Goal: Information Seeking & Learning: Learn about a topic

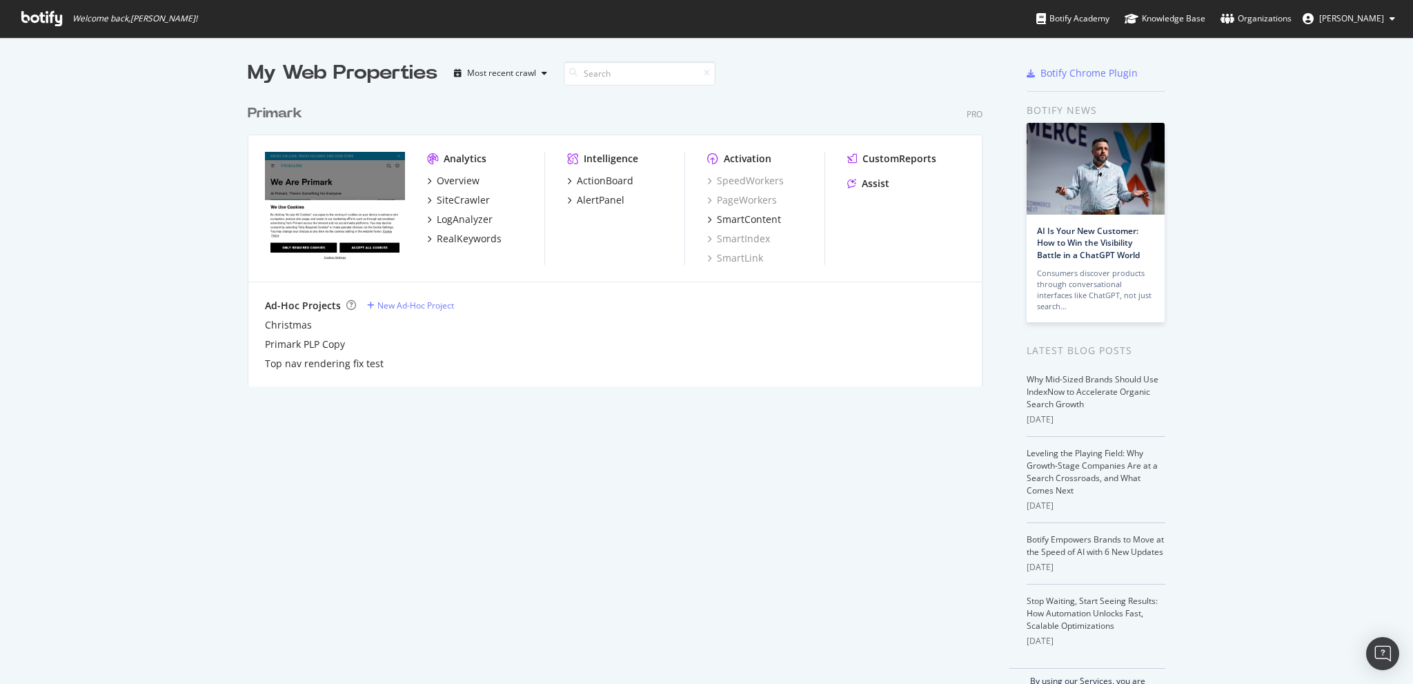
scroll to position [673, 1391]
click at [448, 201] on div "SiteCrawler" at bounding box center [463, 200] width 53 height 14
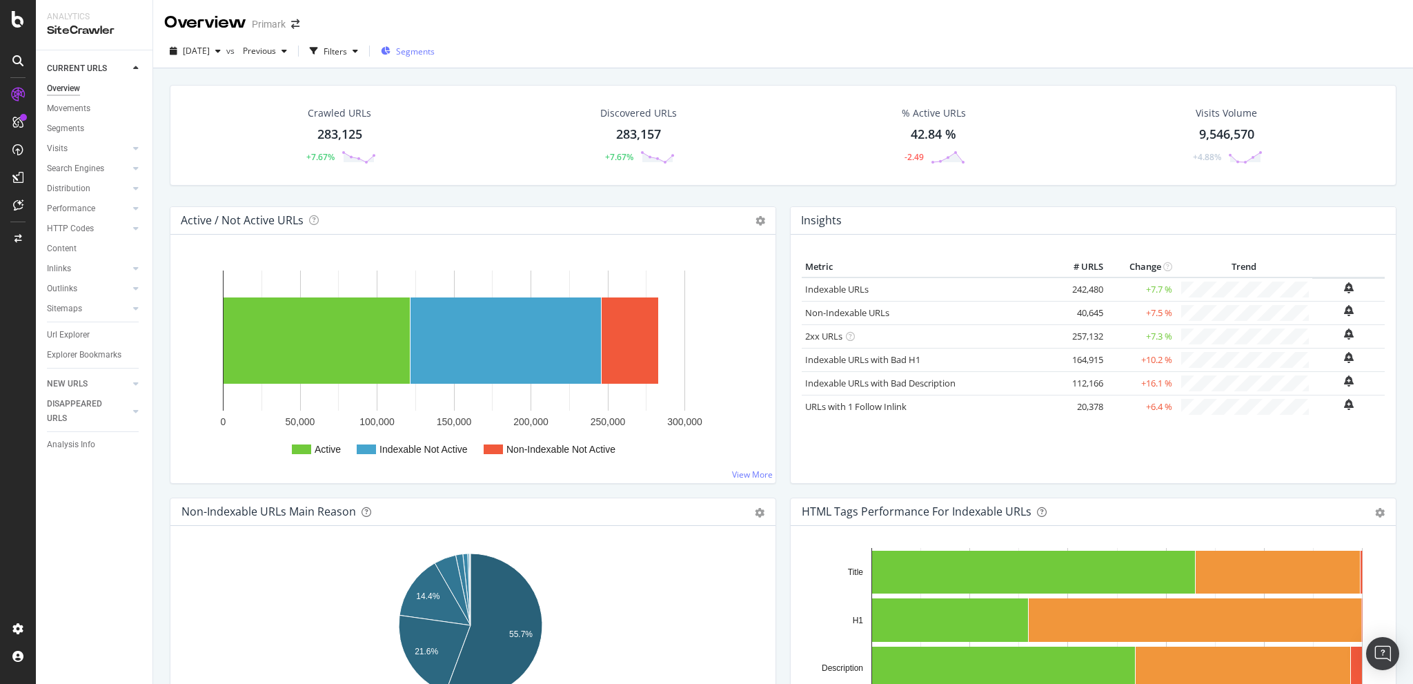
click at [419, 59] on div "Segments" at bounding box center [408, 51] width 54 height 21
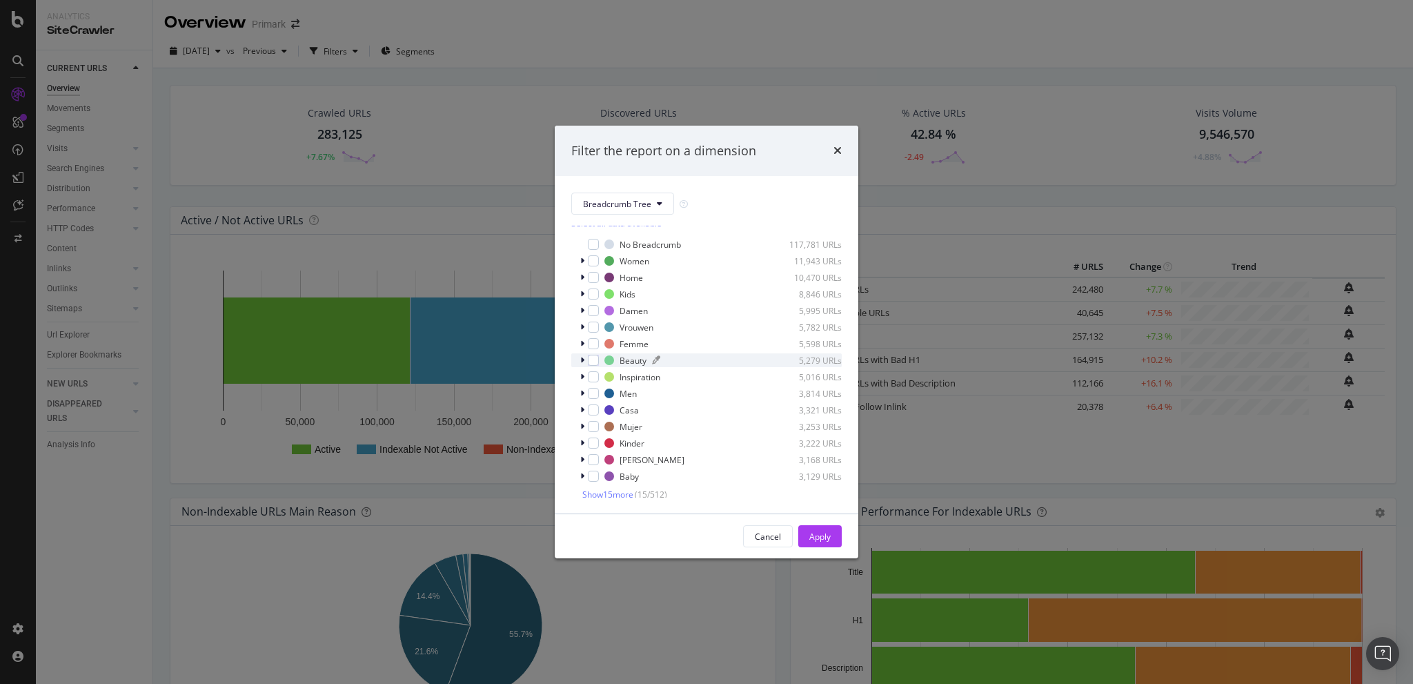
scroll to position [11, 0]
click at [661, 199] on button "Breadcrumb Tree" at bounding box center [622, 203] width 103 height 22
click at [621, 274] on span "country" at bounding box center [627, 278] width 89 height 12
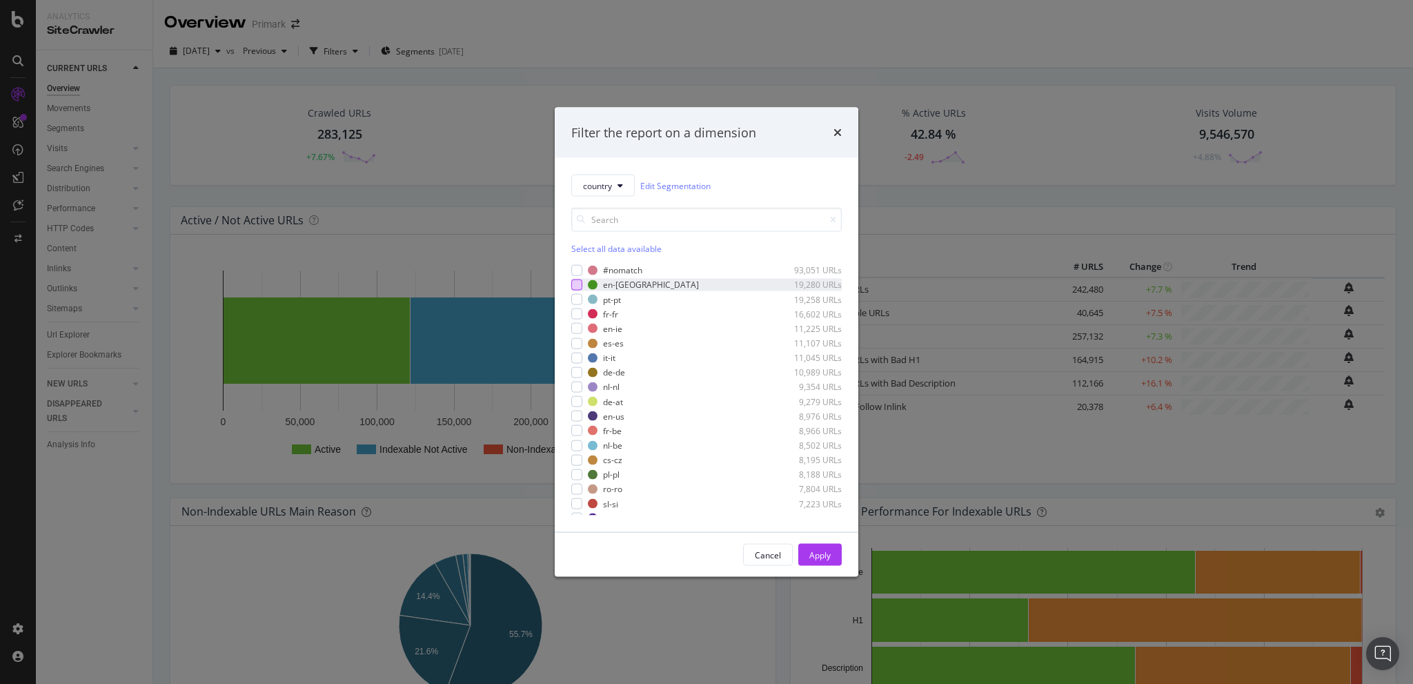
click at [572, 282] on div "modal" at bounding box center [576, 284] width 11 height 11
click at [813, 551] on div "Apply" at bounding box center [819, 554] width 21 height 12
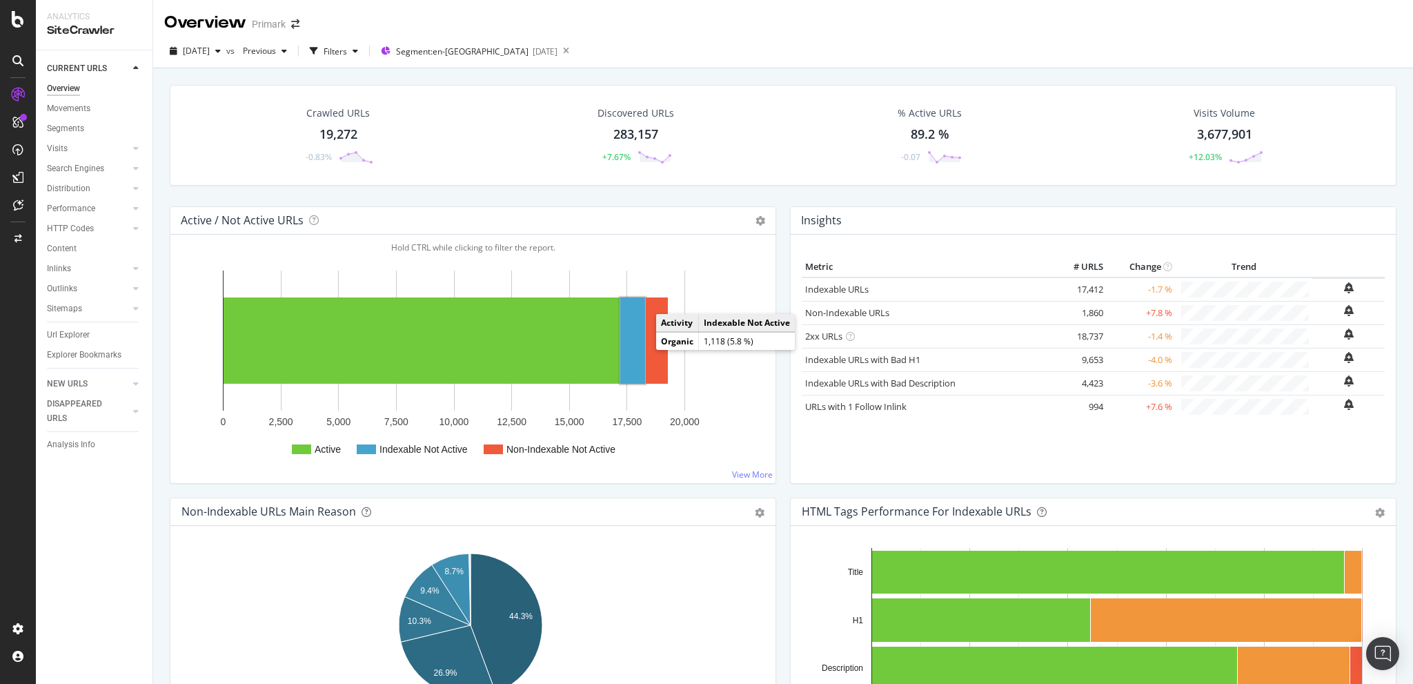
click at [628, 355] on rect "A chart." at bounding box center [632, 340] width 25 height 86
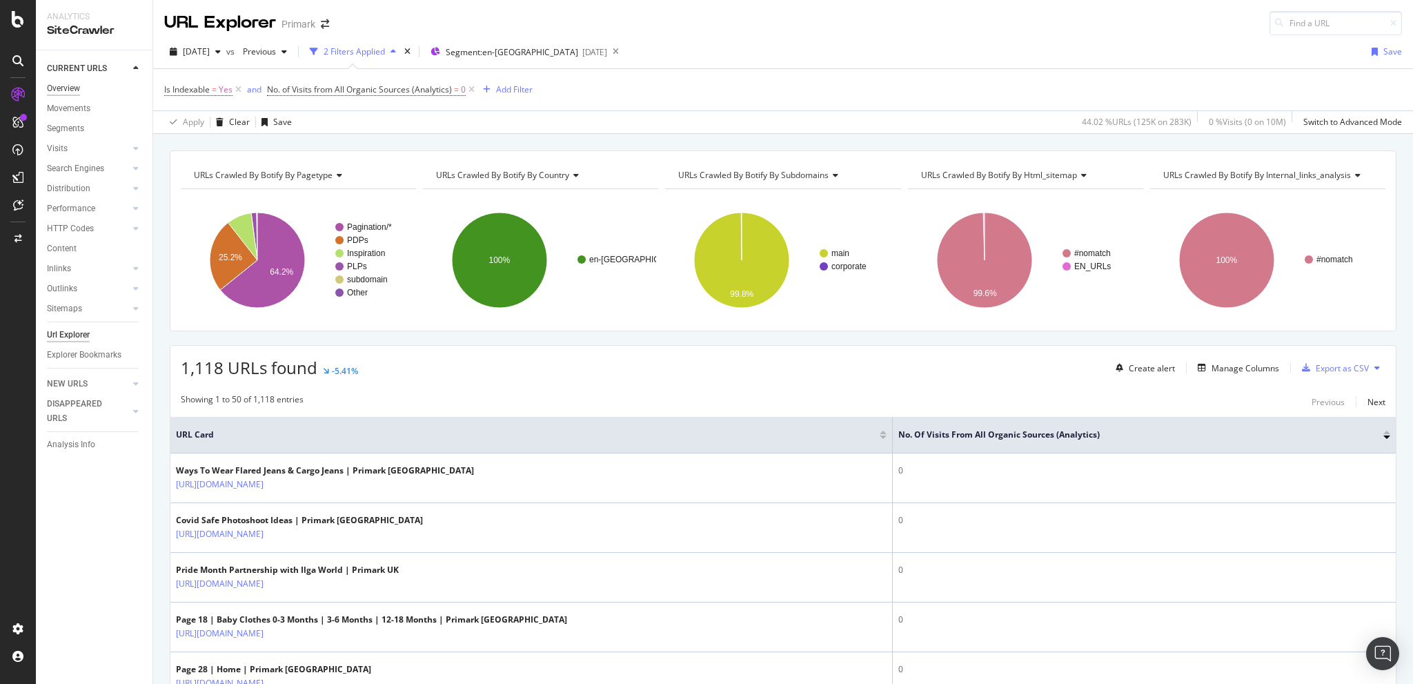
click at [60, 88] on div "Overview" at bounding box center [63, 88] width 33 height 14
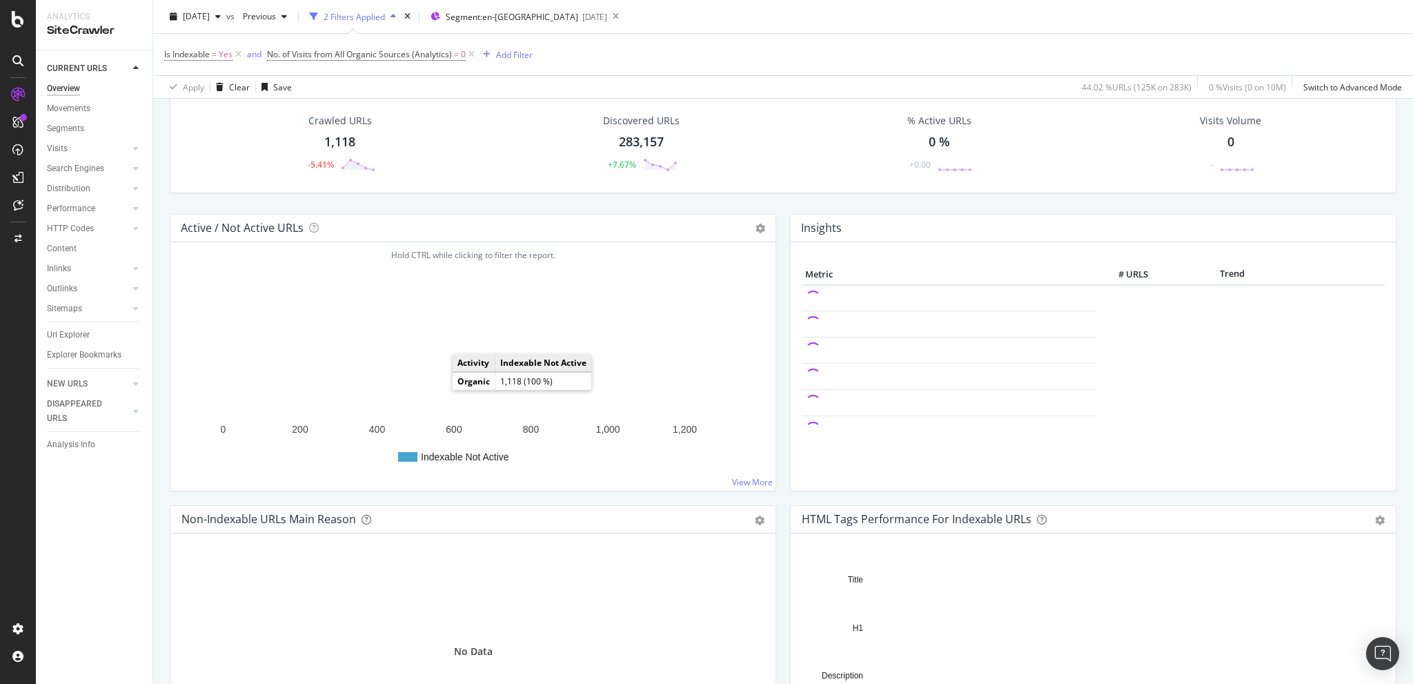
scroll to position [207, 0]
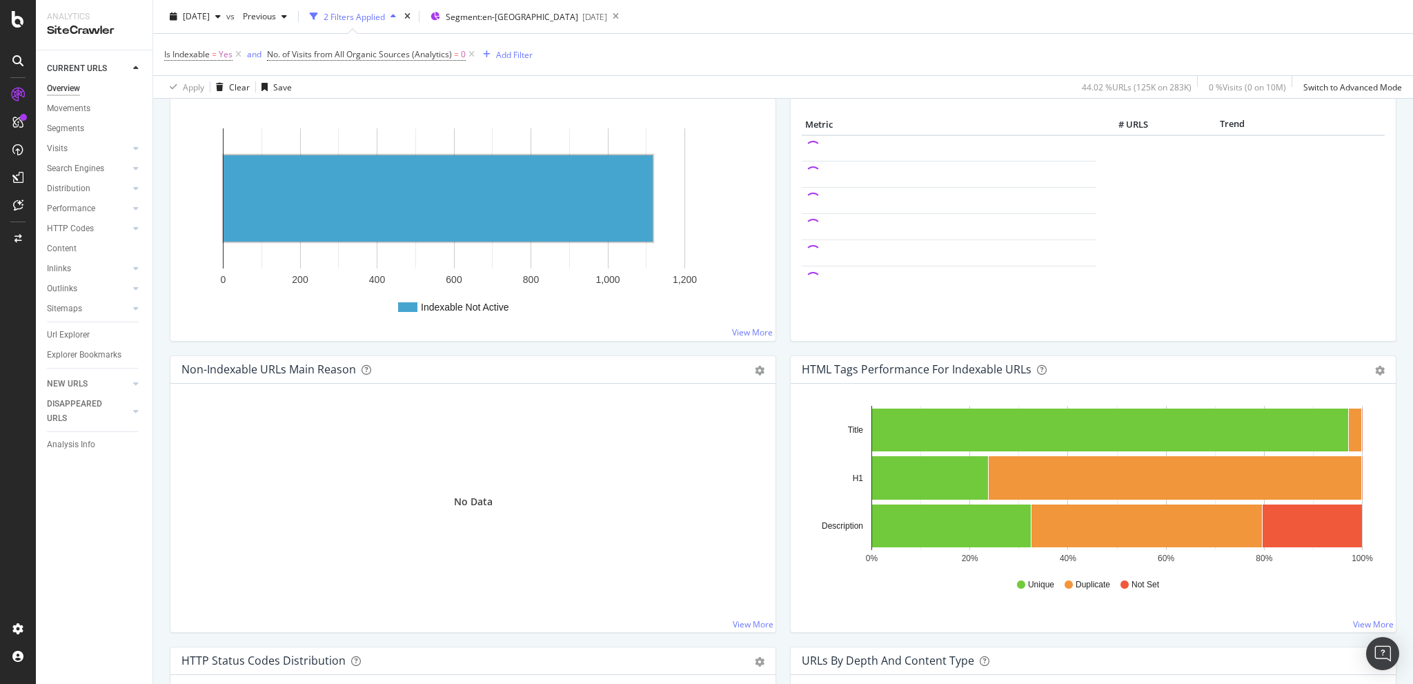
click at [438, 306] on text "Indexable Not Active" at bounding box center [465, 306] width 88 height 11
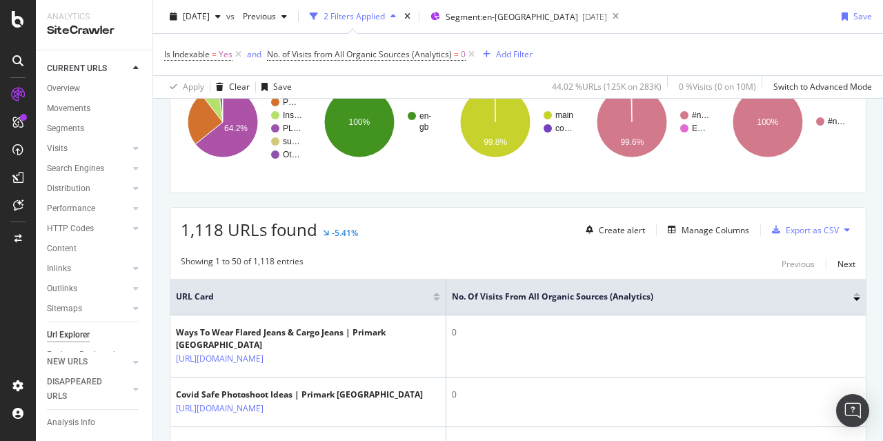
scroll to position [138, 0]
